Goal: Task Accomplishment & Management: Use online tool/utility

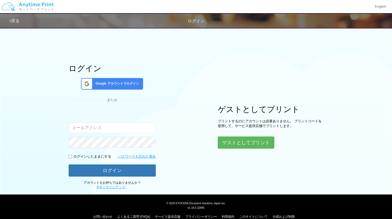
click at [118, 83] on span "Google アカウントでログイン" at bounding box center [116, 84] width 46 height 4
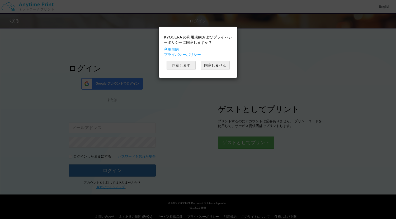
click at [172, 66] on button "同意します" at bounding box center [181, 65] width 29 height 9
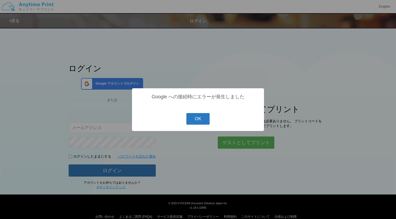
click at [200, 122] on button "OK" at bounding box center [197, 119] width 23 height 12
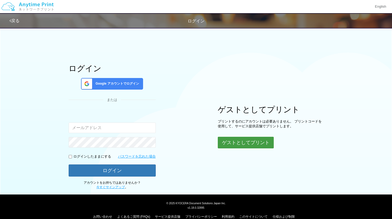
click at [230, 139] on button "ゲストとしてプリント" at bounding box center [246, 143] width 56 height 12
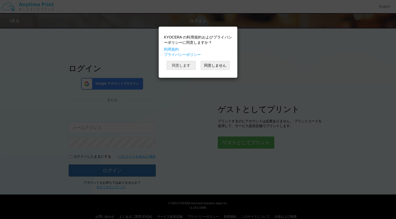
click at [186, 61] on button "同意します" at bounding box center [181, 65] width 29 height 9
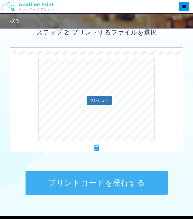
scroll to position [158, 0]
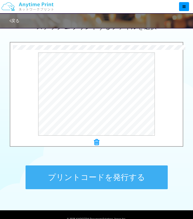
click at [135, 177] on button "プリントコードを発行する" at bounding box center [97, 178] width 143 height 24
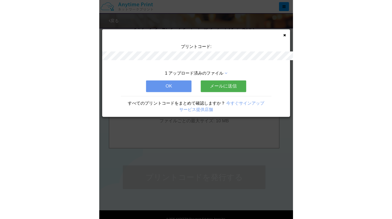
scroll to position [0, 0]
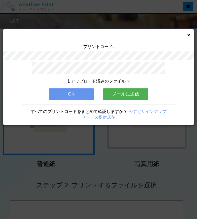
click at [123, 92] on button "メールに送信" at bounding box center [125, 94] width 45 height 12
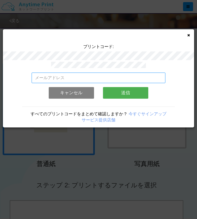
click at [107, 77] on input "email" at bounding box center [99, 78] width 134 height 11
type input "[EMAIL_ADDRESS][DOMAIN_NAME]"
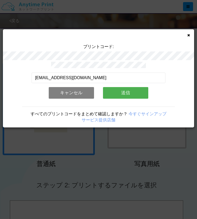
click at [119, 93] on button "送信" at bounding box center [125, 93] width 45 height 12
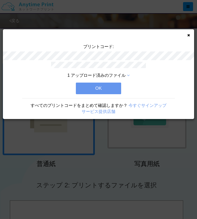
click at [108, 87] on button "OK" at bounding box center [98, 89] width 45 height 12
